Goal: Check status: Check status

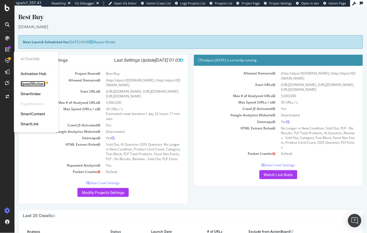
click at [39, 85] on div "SpeedWorkers" at bounding box center [33, 84] width 25 height 6
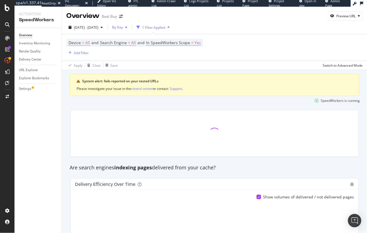
click at [123, 26] on span "By Day" at bounding box center [116, 27] width 13 height 5
click at [138, 39] on span "By Hour" at bounding box center [133, 38] width 15 height 5
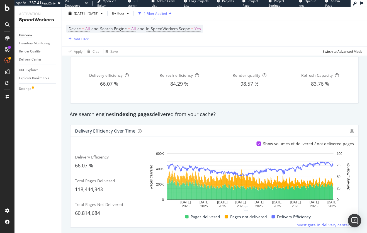
scroll to position [28, 0]
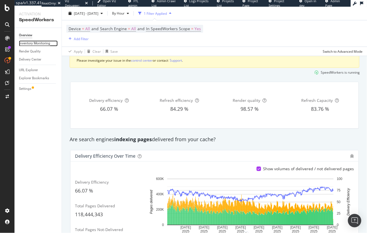
click at [40, 43] on div "Inventory Monitoring" at bounding box center [34, 43] width 31 height 6
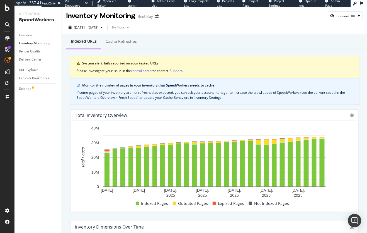
click at [116, 43] on div "Cache refreshes" at bounding box center [121, 42] width 31 height 6
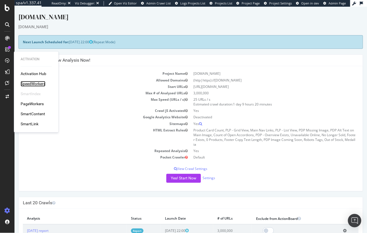
click at [29, 83] on div "SpeedWorkers" at bounding box center [33, 84] width 25 height 6
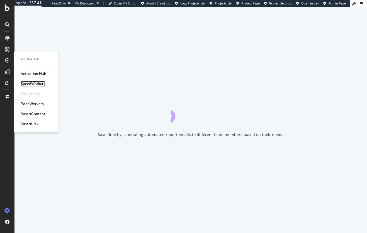
click at [29, 82] on div "SpeedWorkers" at bounding box center [33, 84] width 25 height 6
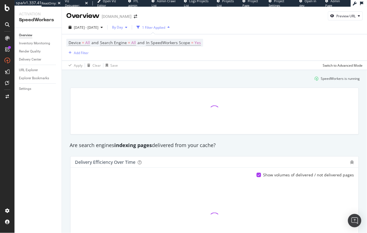
click at [123, 26] on span "By Day" at bounding box center [116, 27] width 13 height 5
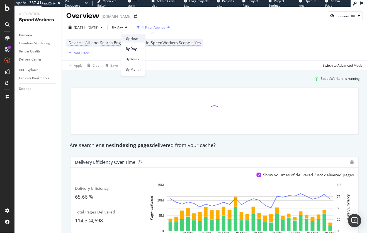
click at [138, 39] on span "By Hour" at bounding box center [133, 38] width 15 height 5
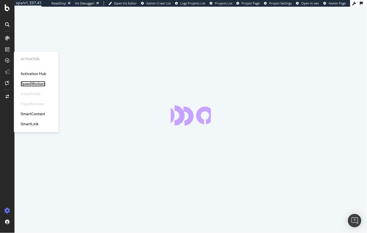
click at [40, 83] on div "SpeedWorkers" at bounding box center [33, 84] width 25 height 6
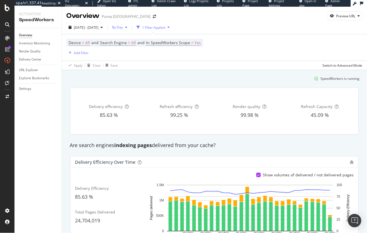
click at [123, 28] on span "By Day" at bounding box center [116, 27] width 13 height 5
click at [133, 39] on span "By Hour" at bounding box center [133, 38] width 15 height 5
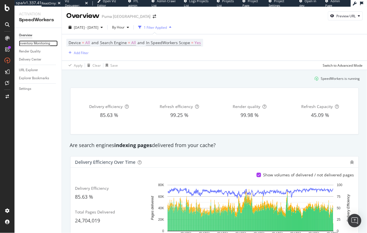
click at [40, 43] on div "Inventory Monitoring" at bounding box center [34, 43] width 31 height 6
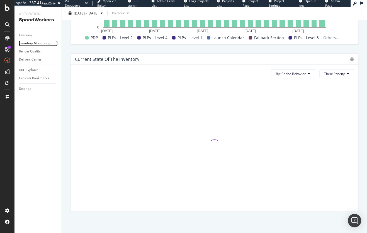
scroll to position [260, 0]
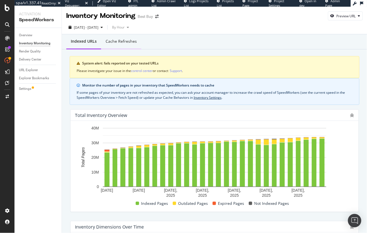
click at [126, 44] on div "Cache refreshes" at bounding box center [121, 42] width 31 height 6
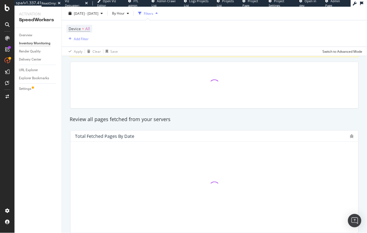
scroll to position [46, 0]
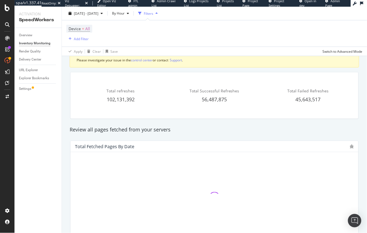
click at [276, 138] on div "Total Fetched Pages by Date" at bounding box center [214, 192] width 295 height 112
